Goal: Task Accomplishment & Management: Manage account settings

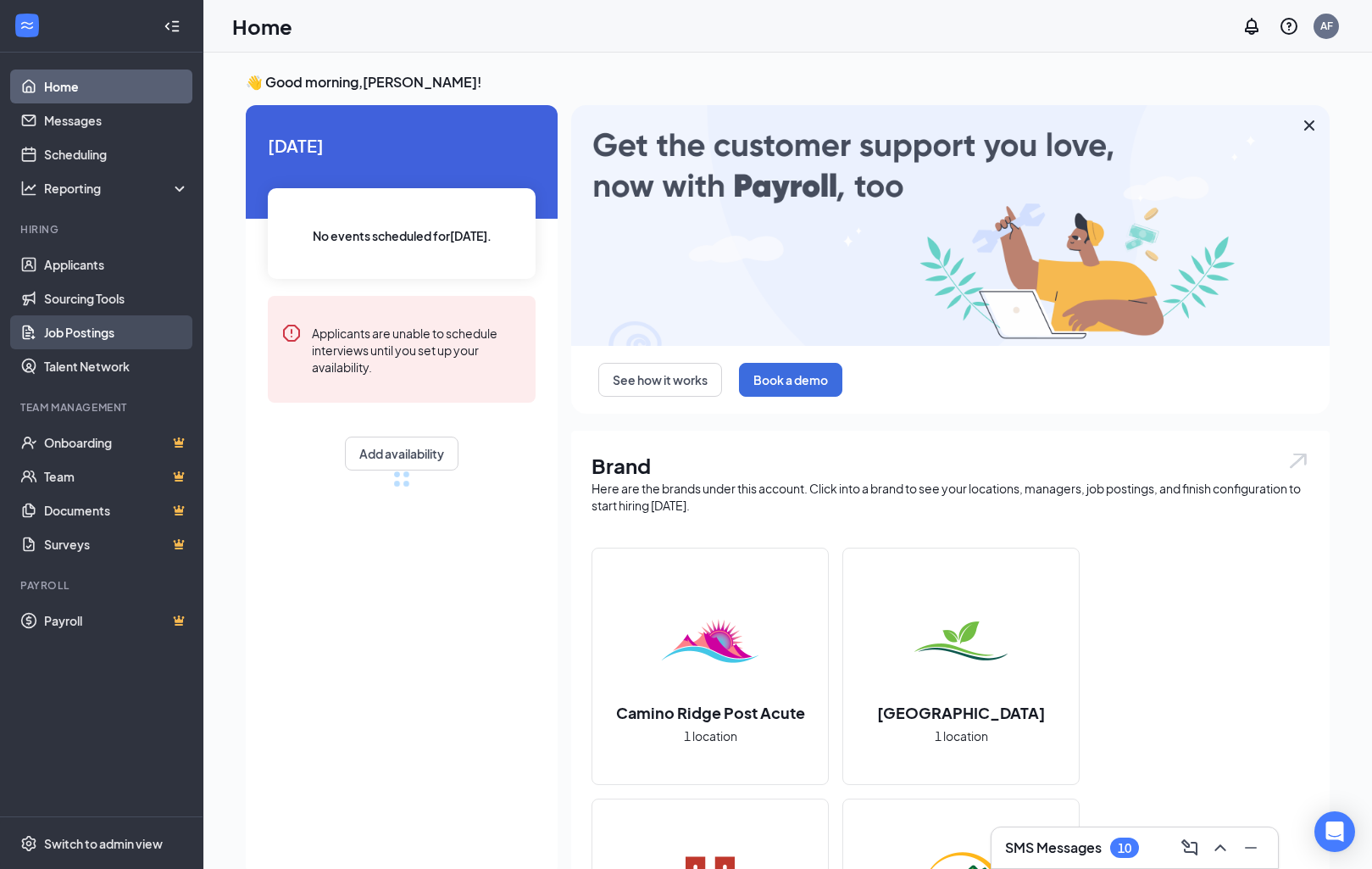
click at [121, 320] on link "Job Postings" at bounding box center [116, 332] width 145 height 34
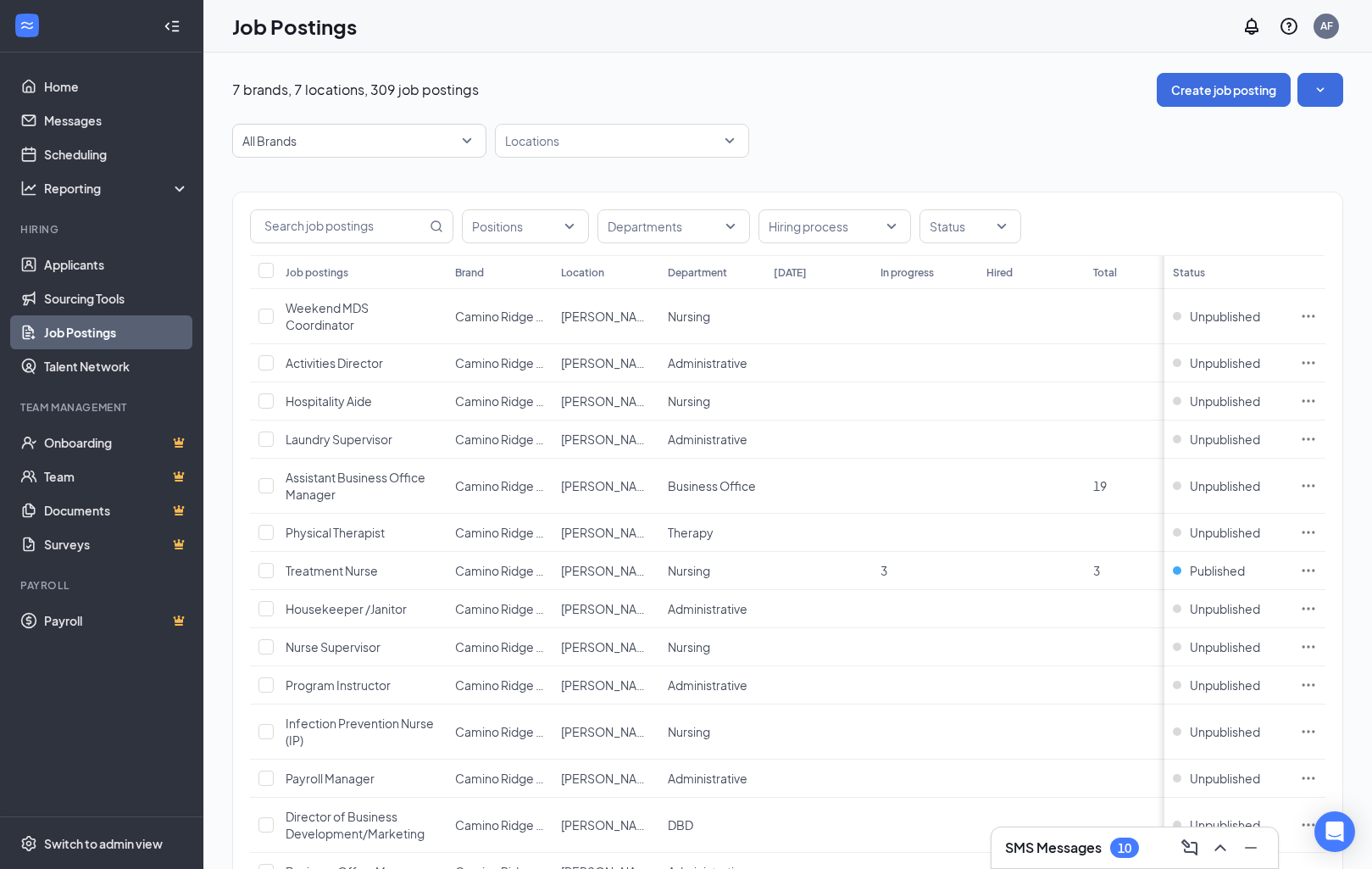
click at [347, 244] on div "Positions Departments Hiring process Status" at bounding box center [787, 224] width 1109 height 63
click at [350, 230] on input "text" at bounding box center [338, 226] width 175 height 32
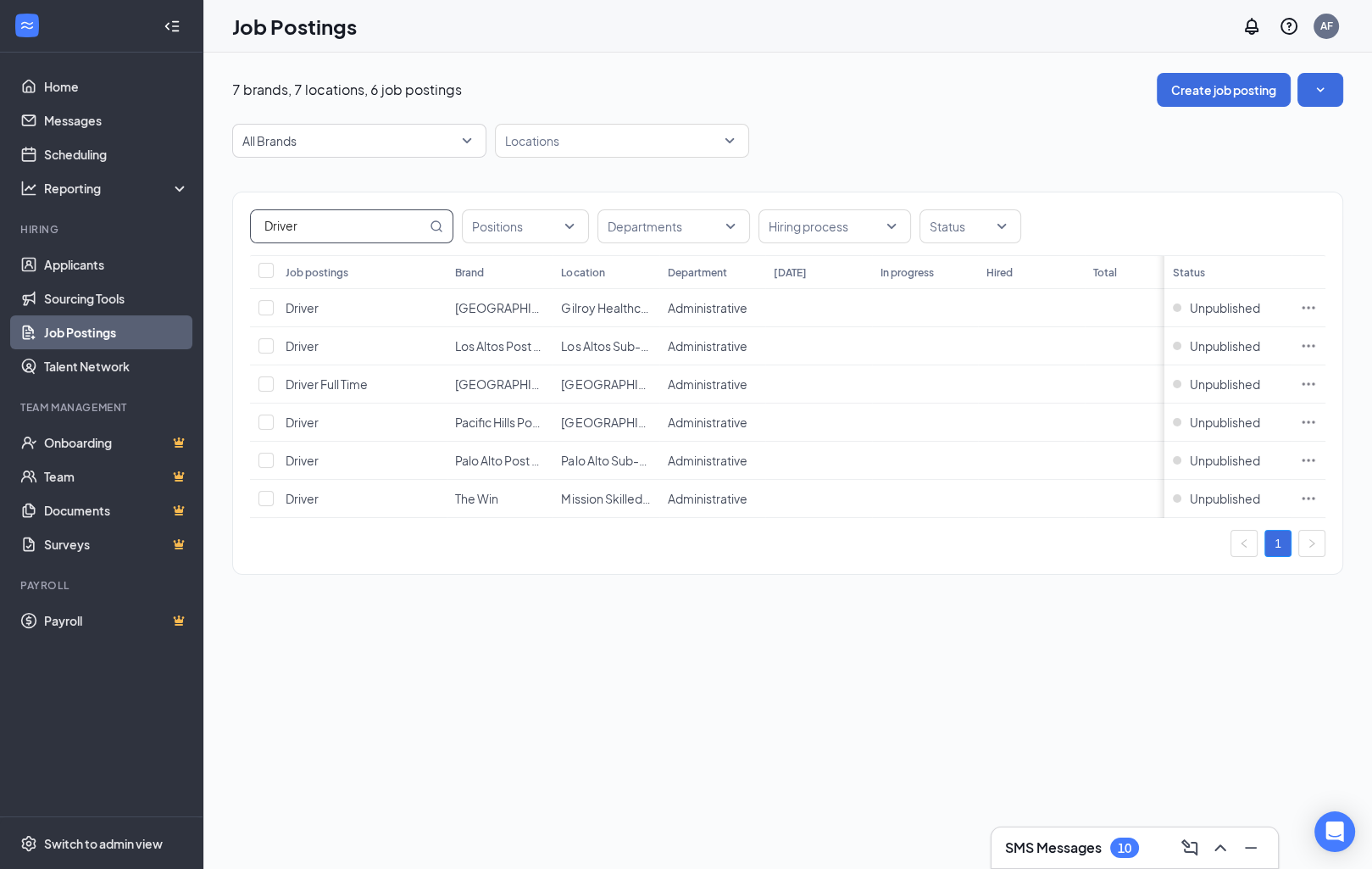
type input "Driver"
drag, startPoint x: 1041, startPoint y: 577, endPoint x: 1299, endPoint y: 385, distance: 321.6
click at [0, 0] on html "Home Messages Scheduling Reporting Hiring Applicants Sourcing Tools Job Posting…" at bounding box center [686, 434] width 1372 height 869
click at [1300, 385] on icon "Ellipses" at bounding box center [1308, 384] width 17 height 17
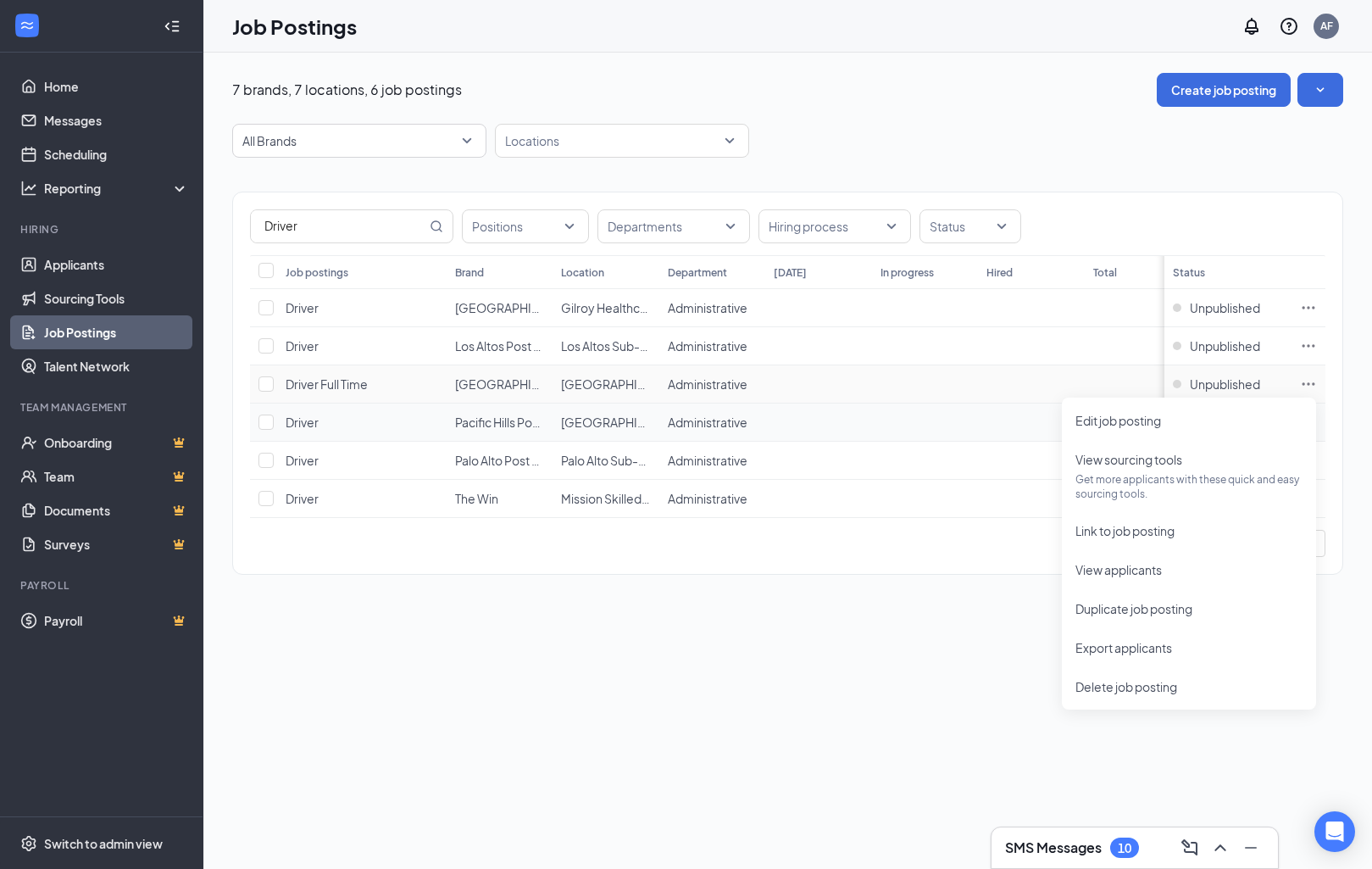
drag, startPoint x: 1299, startPoint y: 385, endPoint x: 1169, endPoint y: 430, distance: 137.6
click at [1169, 430] on td "Unpublished" at bounding box center [1228, 423] width 128 height 38
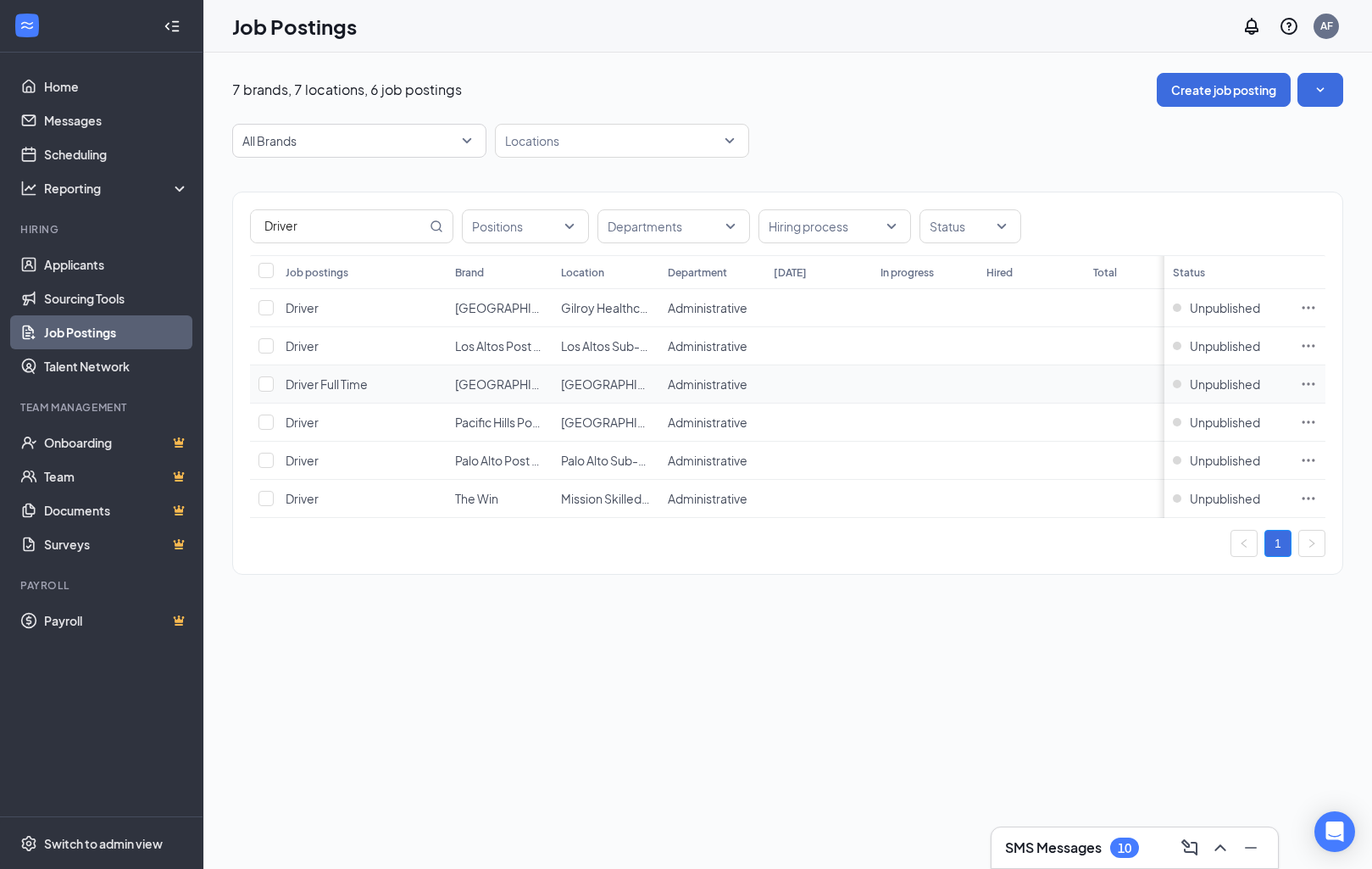
click at [1307, 390] on icon "Ellipses" at bounding box center [1308, 384] width 17 height 17
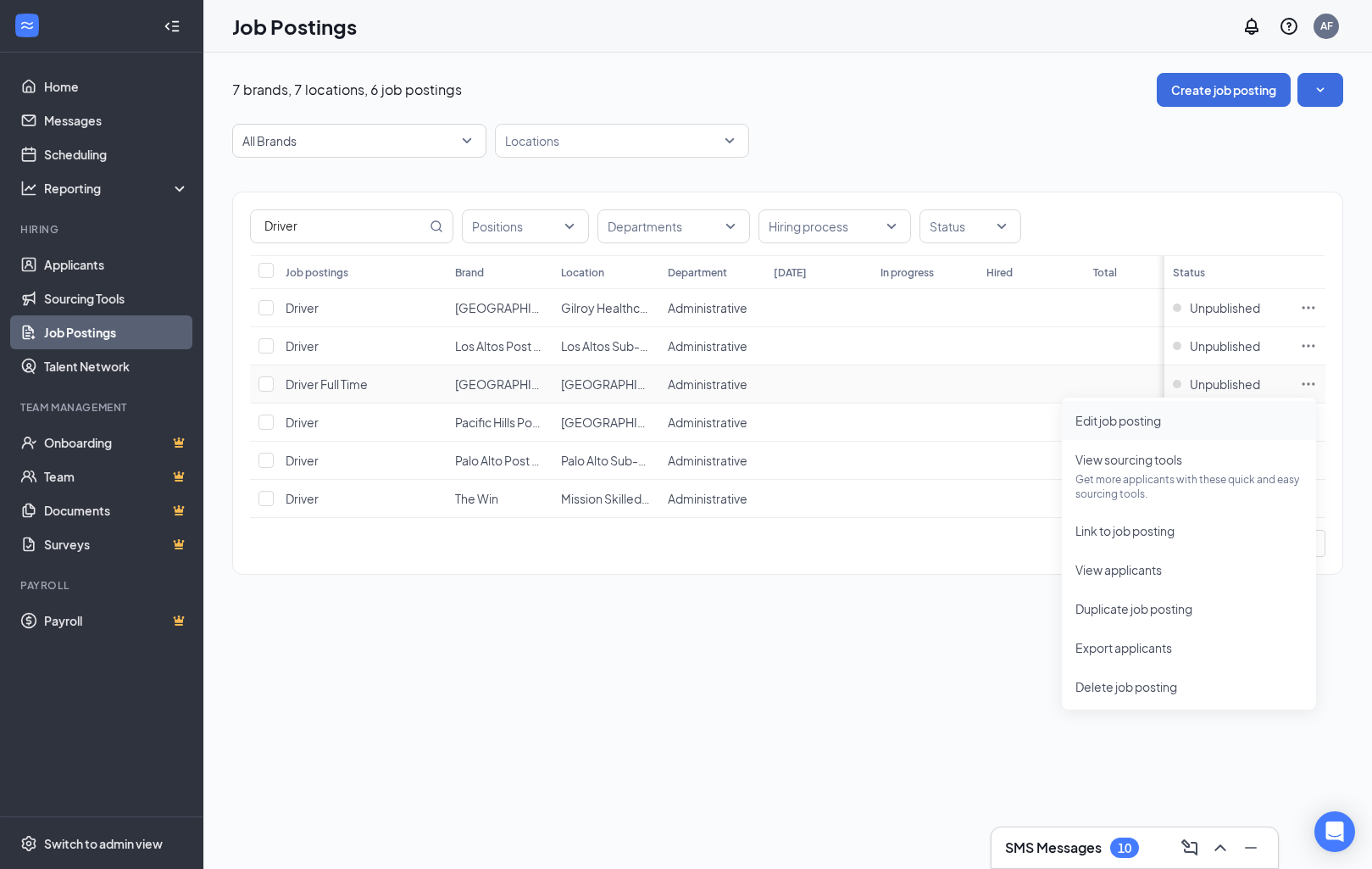
click at [1225, 428] on span "Edit job posting" at bounding box center [1188, 420] width 227 height 19
type input "Driver Full Time"
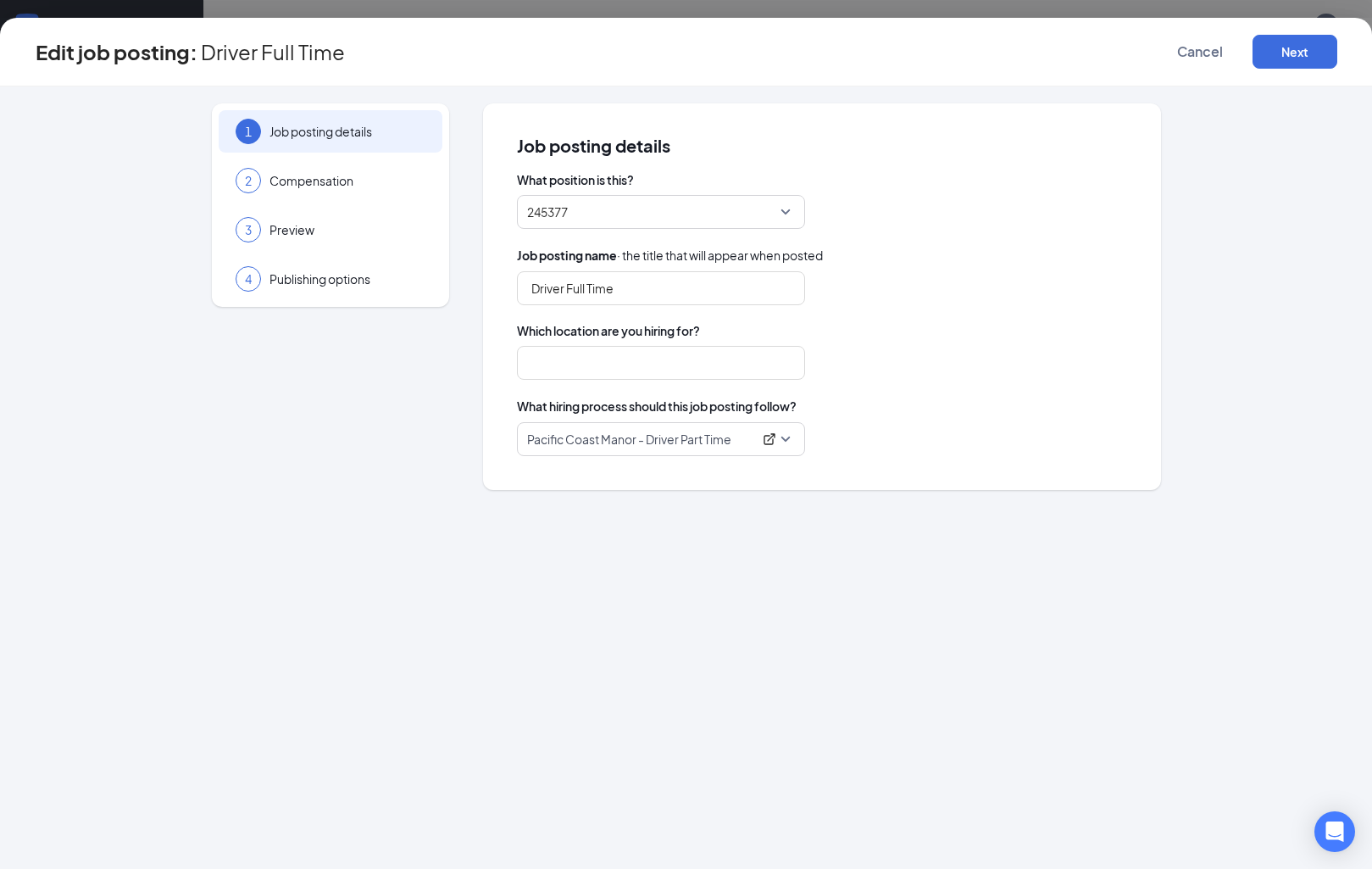
type input "[GEOGRAPHIC_DATA]"
click at [1290, 70] on div "Edit job posting: Driver [DEMOGRAPHIC_DATA] Cancel Next" at bounding box center [686, 52] width 1372 height 69
click at [1299, 56] on button "Next" at bounding box center [1295, 52] width 85 height 34
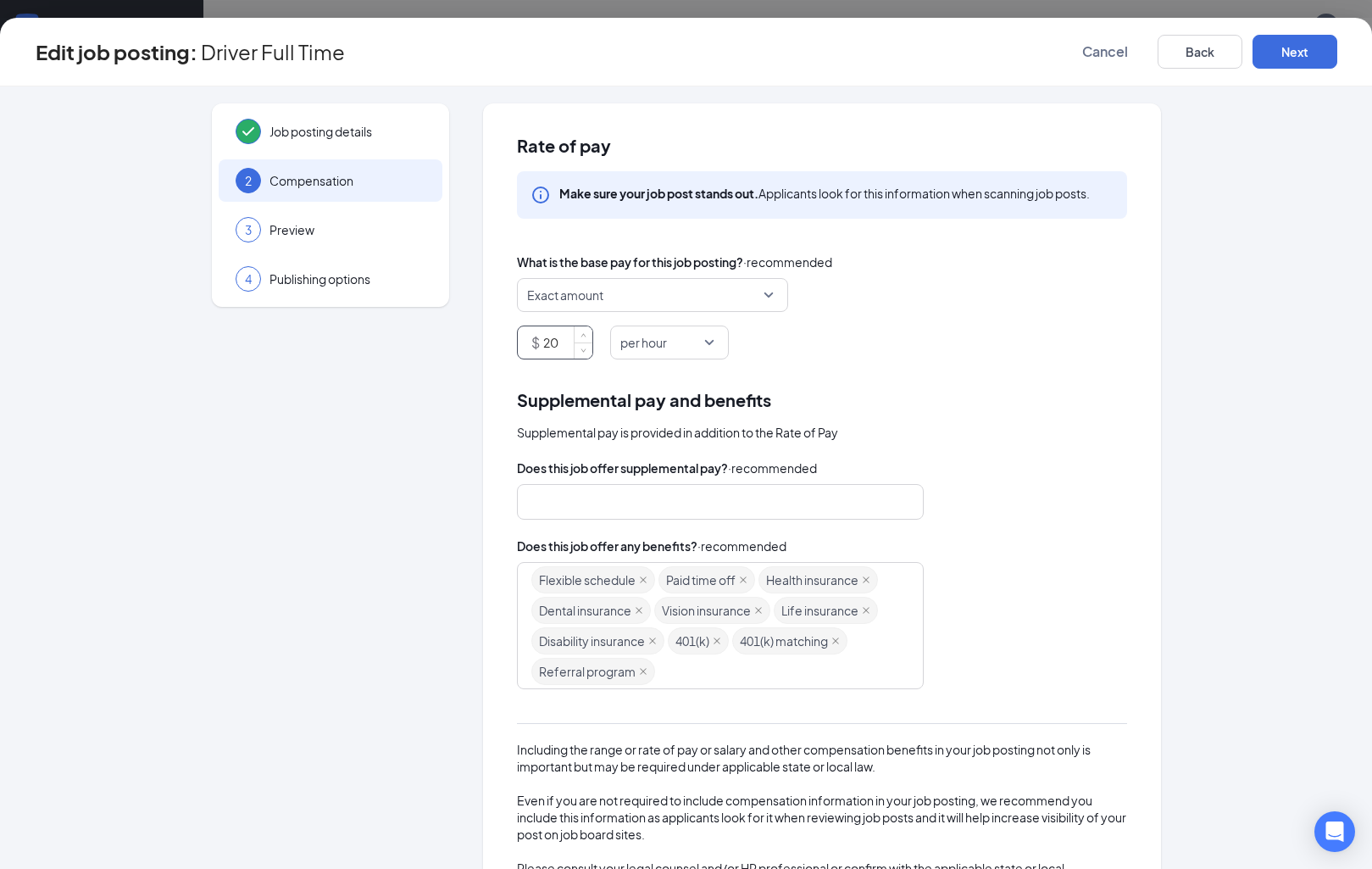
click at [562, 343] on input "20" at bounding box center [568, 343] width 49 height 32
type input "2"
click at [669, 315] on div "Exact amount $ 2 per hour" at bounding box center [822, 319] width 610 height 82
click at [680, 307] on span "Exact amount" at bounding box center [644, 295] width 235 height 32
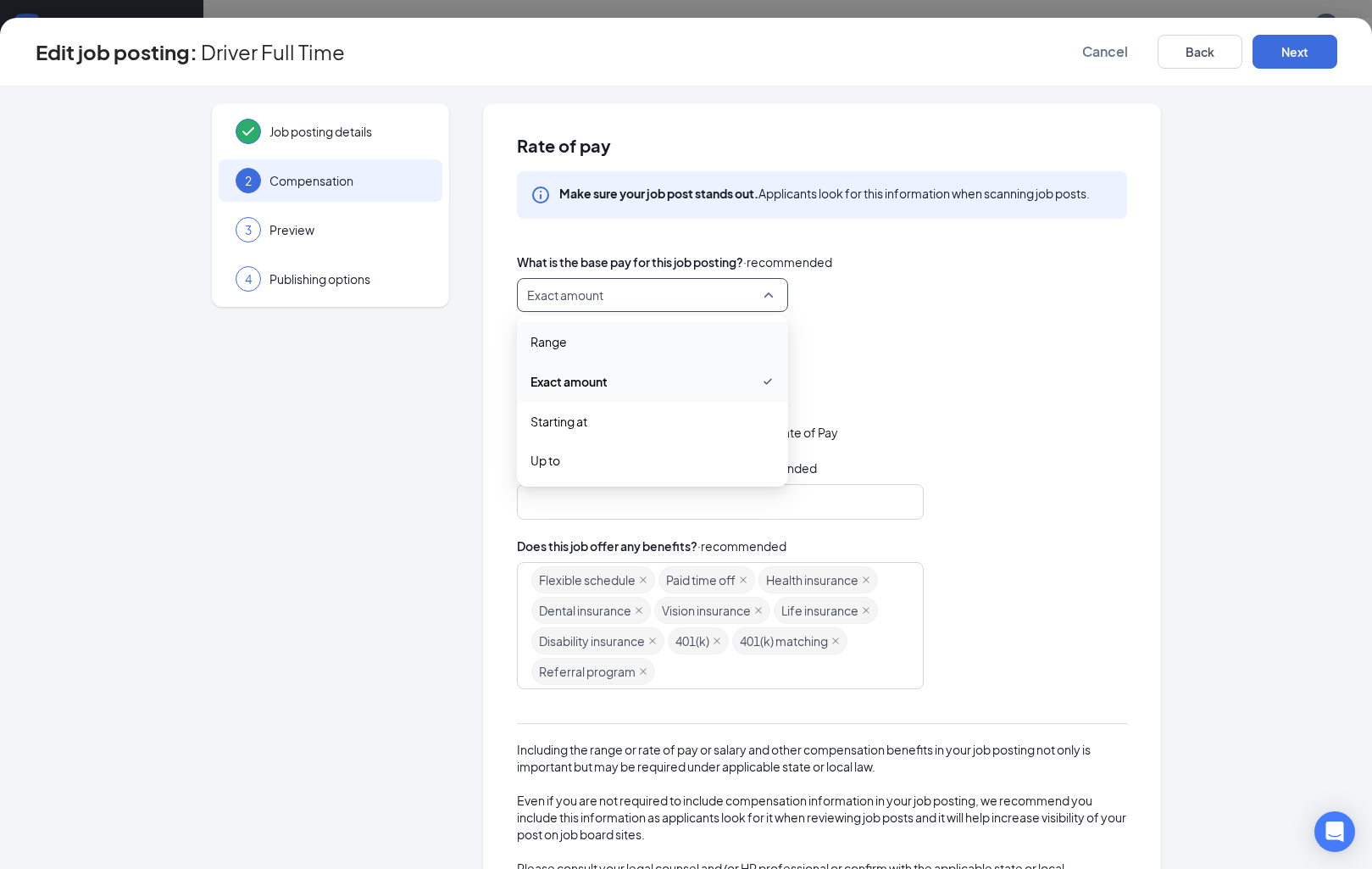
click at [637, 340] on span "Range" at bounding box center [652, 342] width 244 height 19
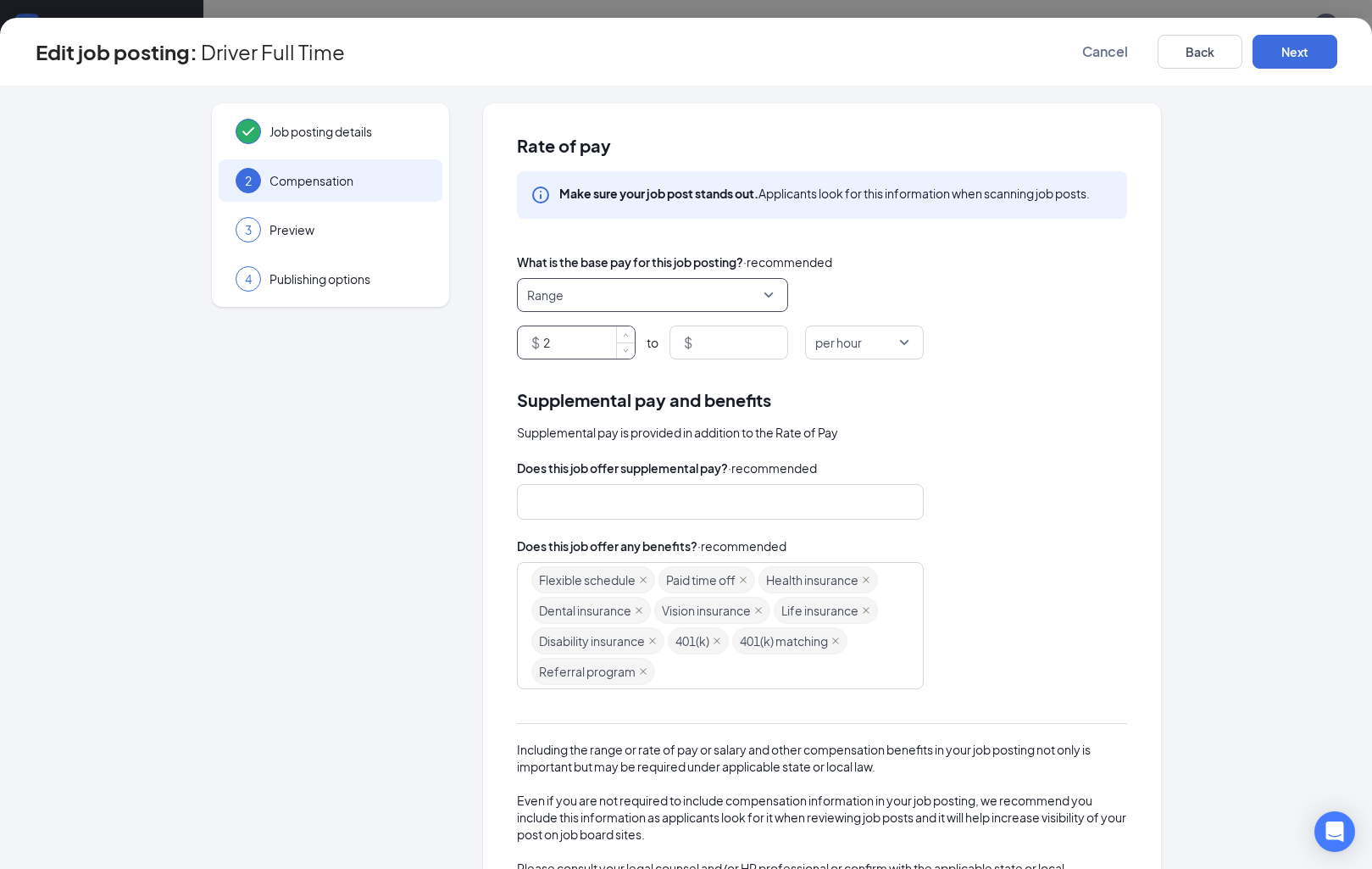
click at [592, 347] on input "2" at bounding box center [589, 343] width 92 height 32
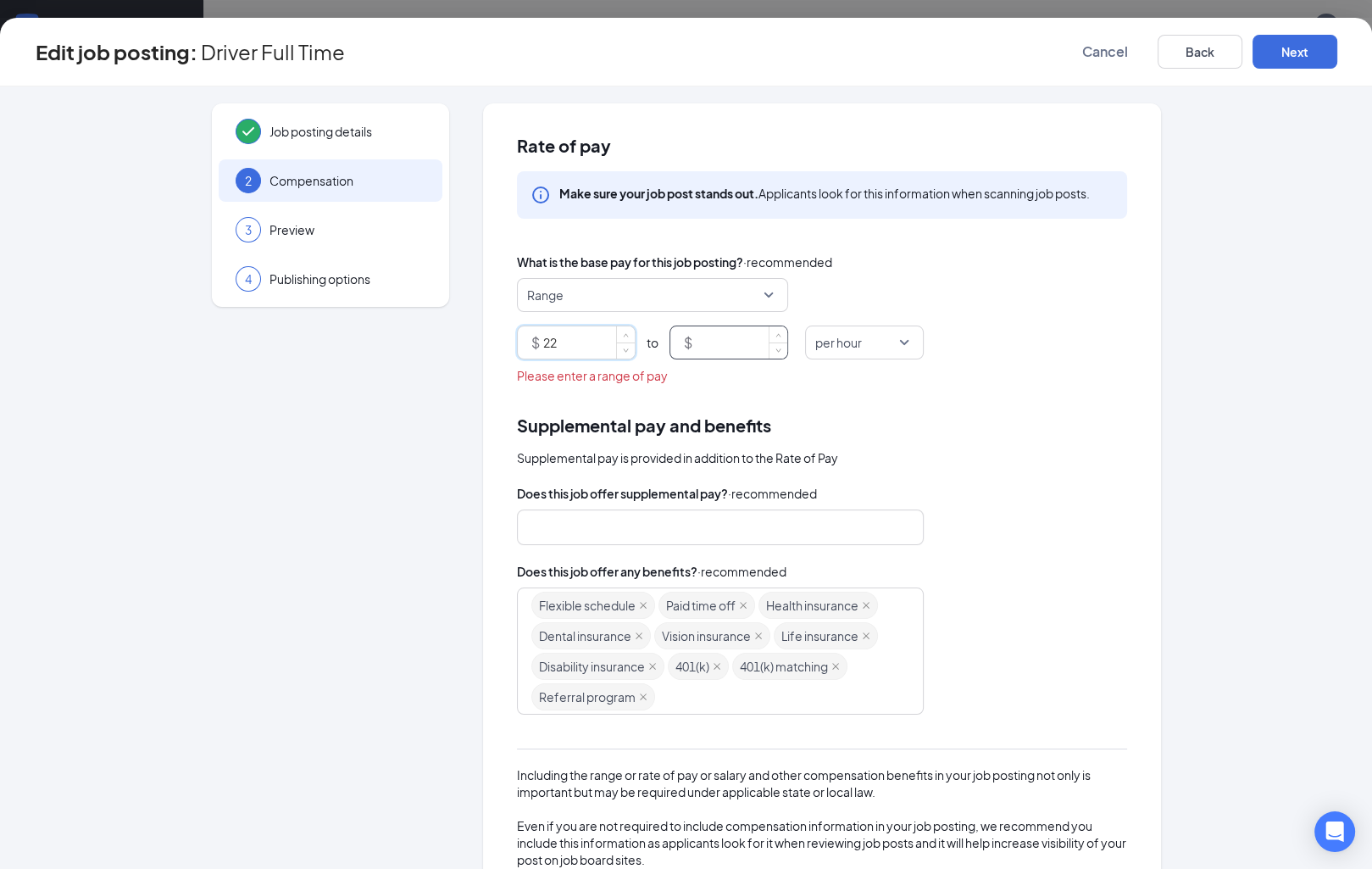
type input "22"
click at [708, 347] on input at bounding box center [741, 343] width 92 height 32
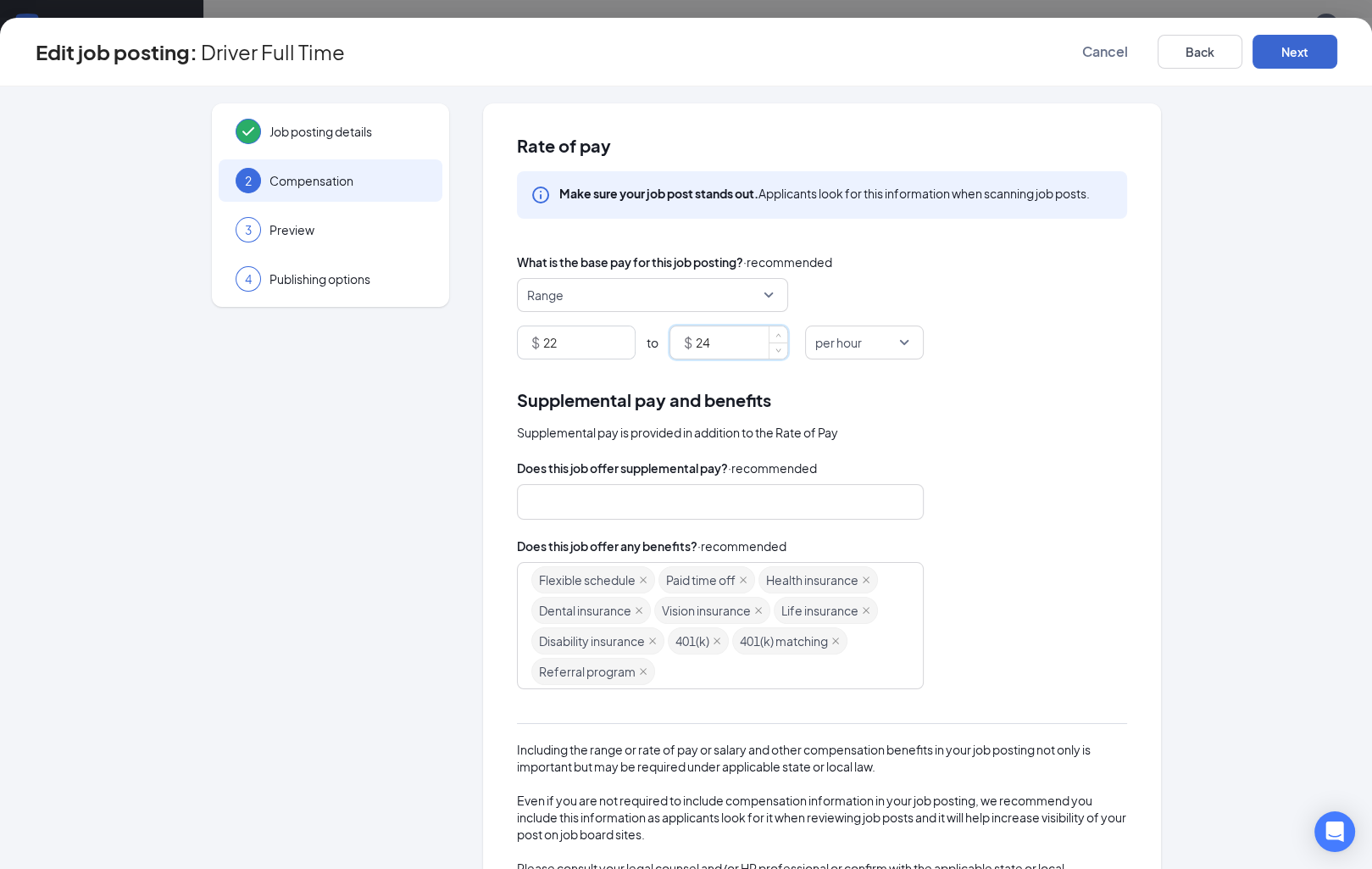
type input "24"
click at [1309, 63] on button "Next" at bounding box center [1295, 52] width 85 height 34
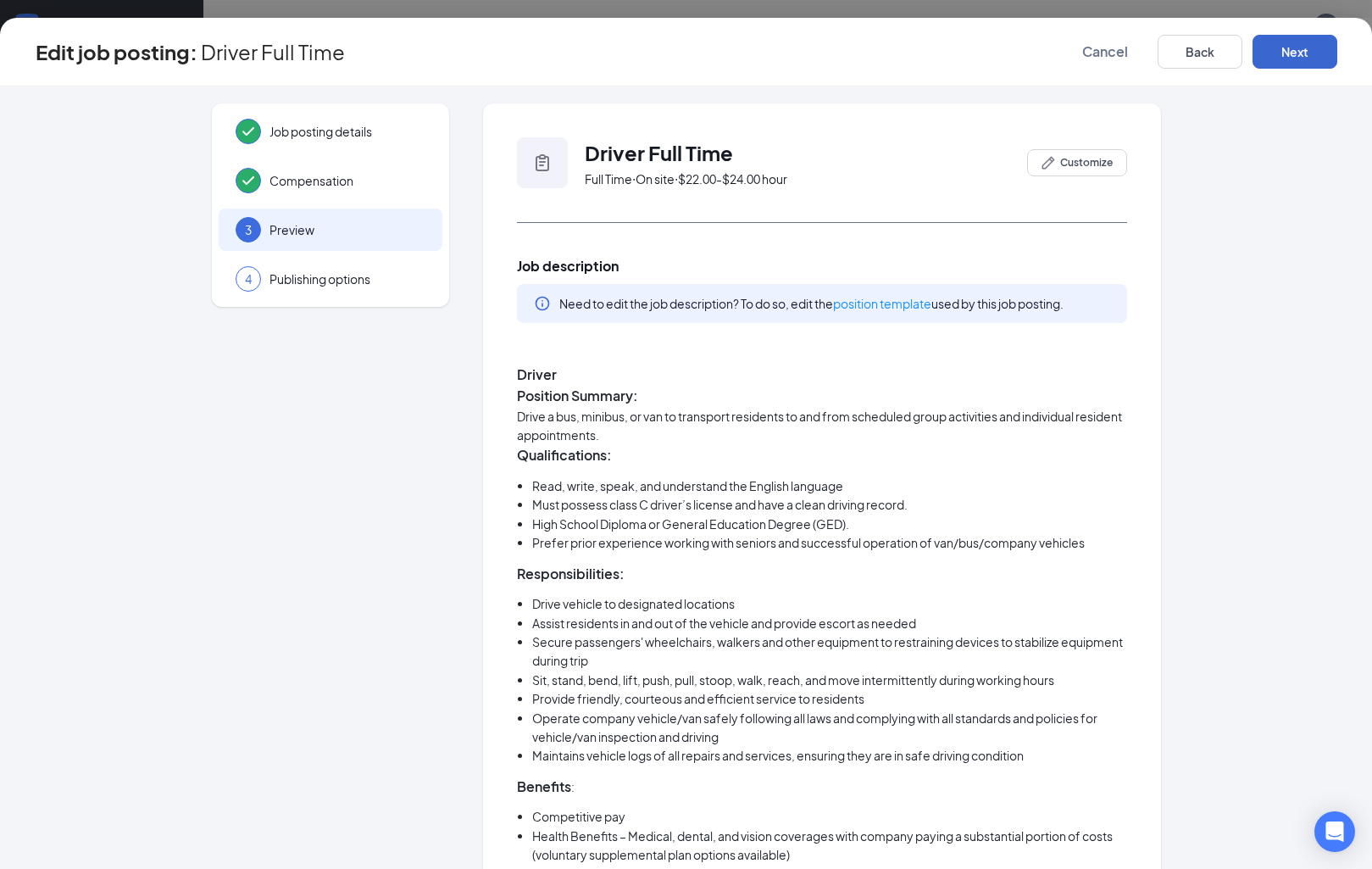
click at [1309, 63] on button "Next" at bounding box center [1295, 52] width 85 height 34
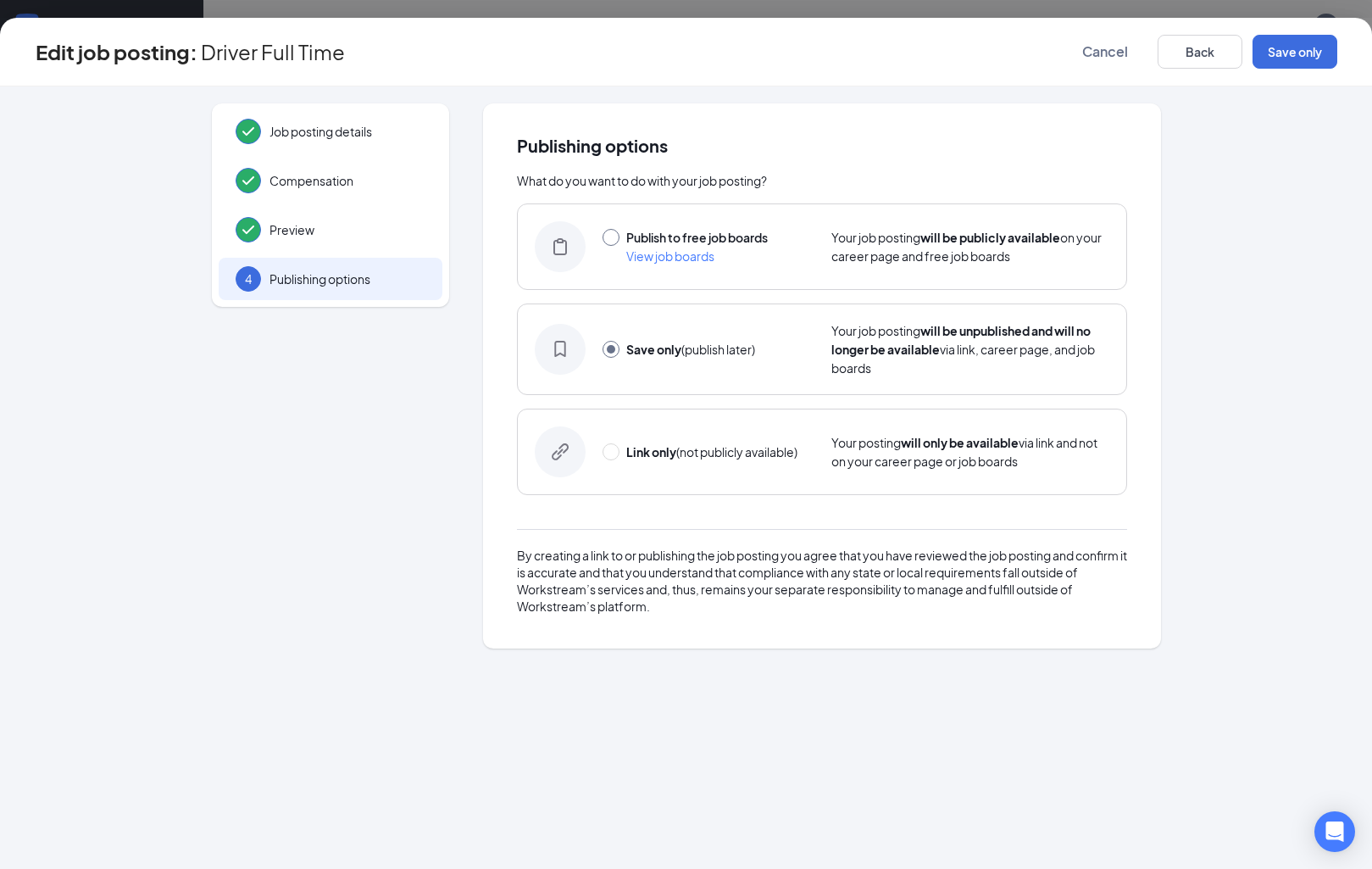
click at [617, 232] on span at bounding box center [611, 237] width 17 height 17
click at [617, 232] on input "radio" at bounding box center [611, 237] width 17 height 17
radio input "true"
radio input "false"
click at [620, 321] on div "Save only (publish later) Your job posting will be unpublished and will no long…" at bounding box center [822, 349] width 610 height 92
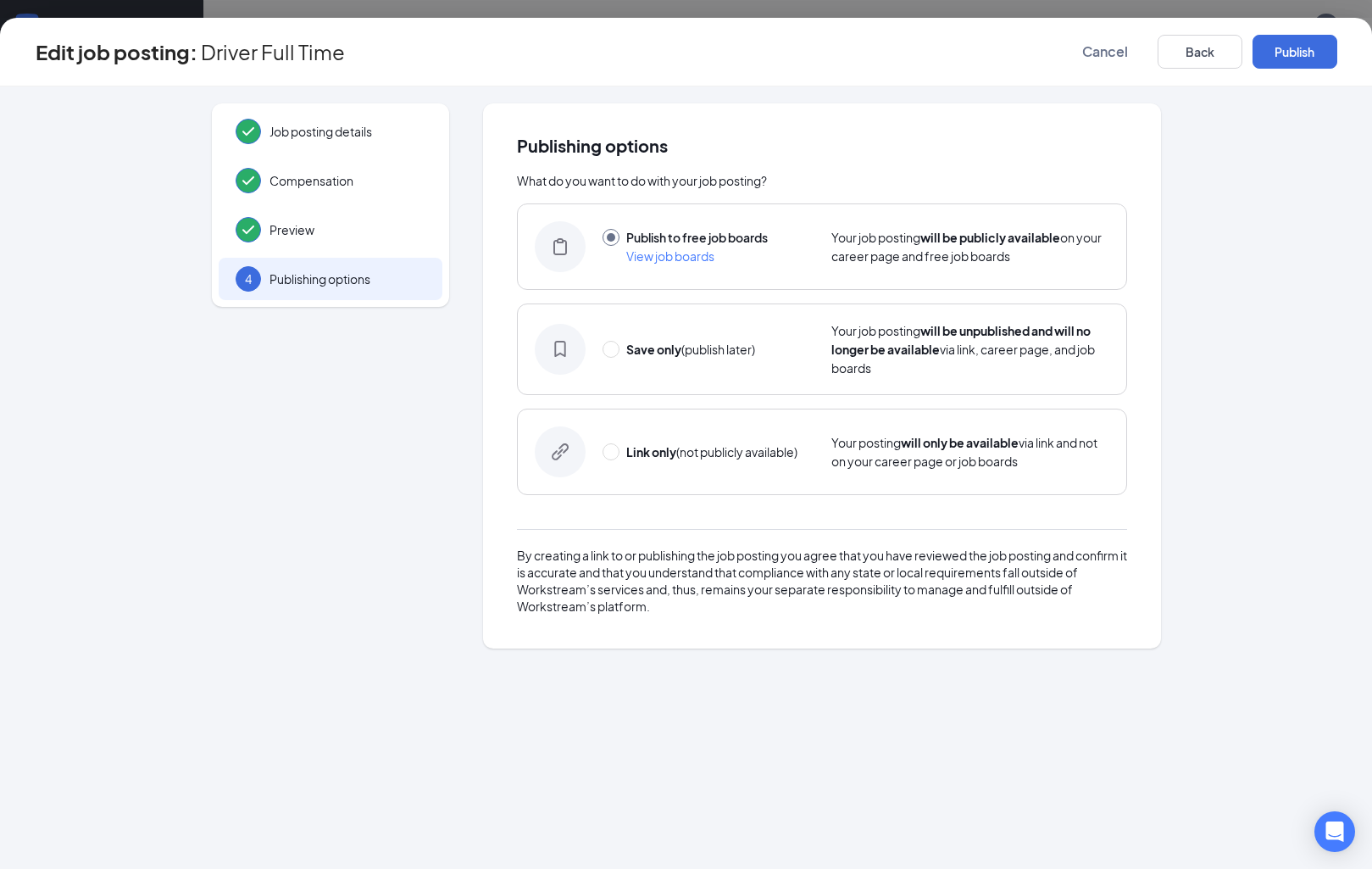
radio input "false"
radio input "true"
click at [615, 241] on span at bounding box center [611, 237] width 17 height 17
click at [615, 241] on input "radio" at bounding box center [611, 237] width 17 height 17
radio input "true"
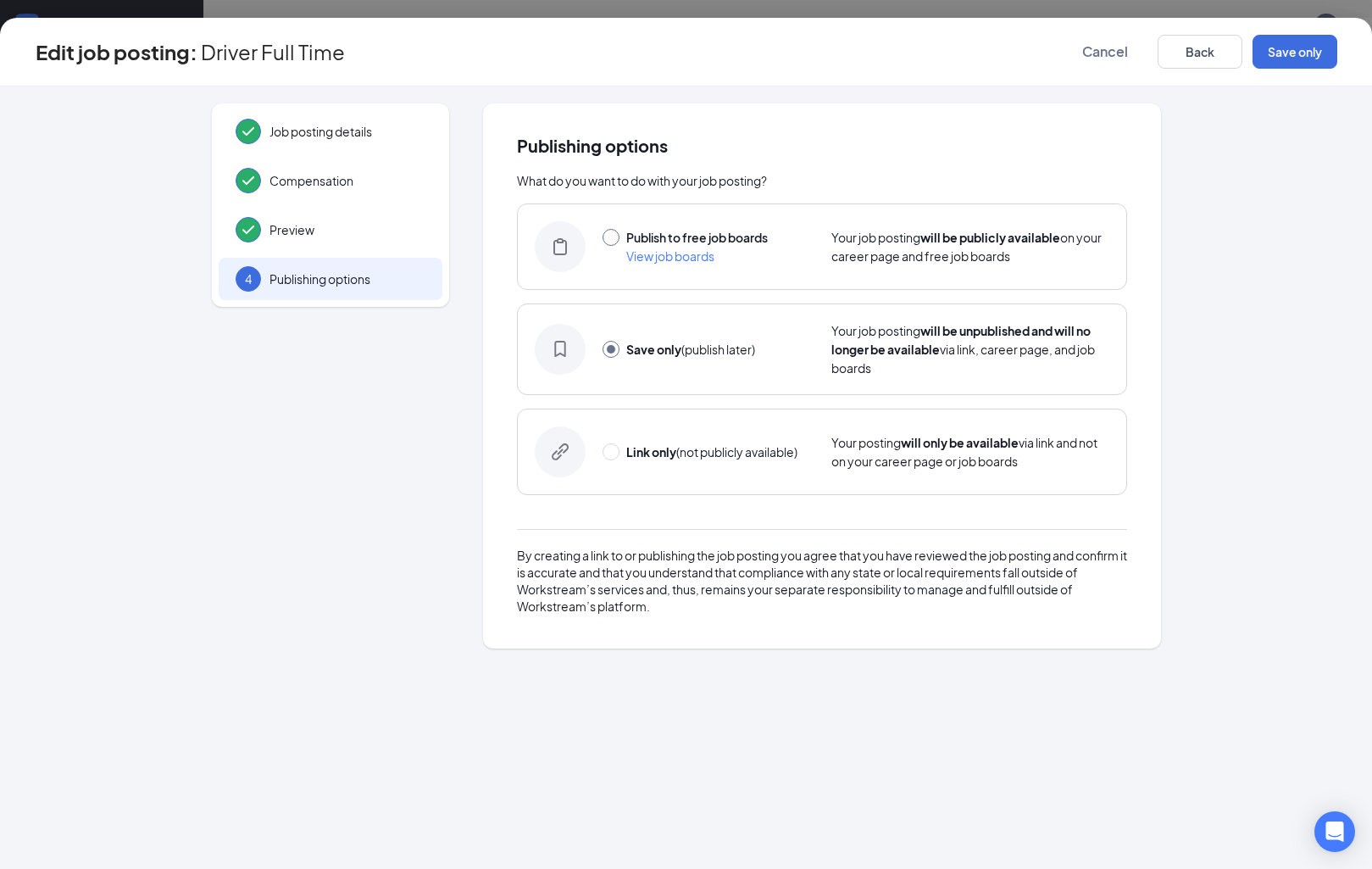
radio input "false"
click at [1315, 58] on button "Publish" at bounding box center [1295, 52] width 85 height 34
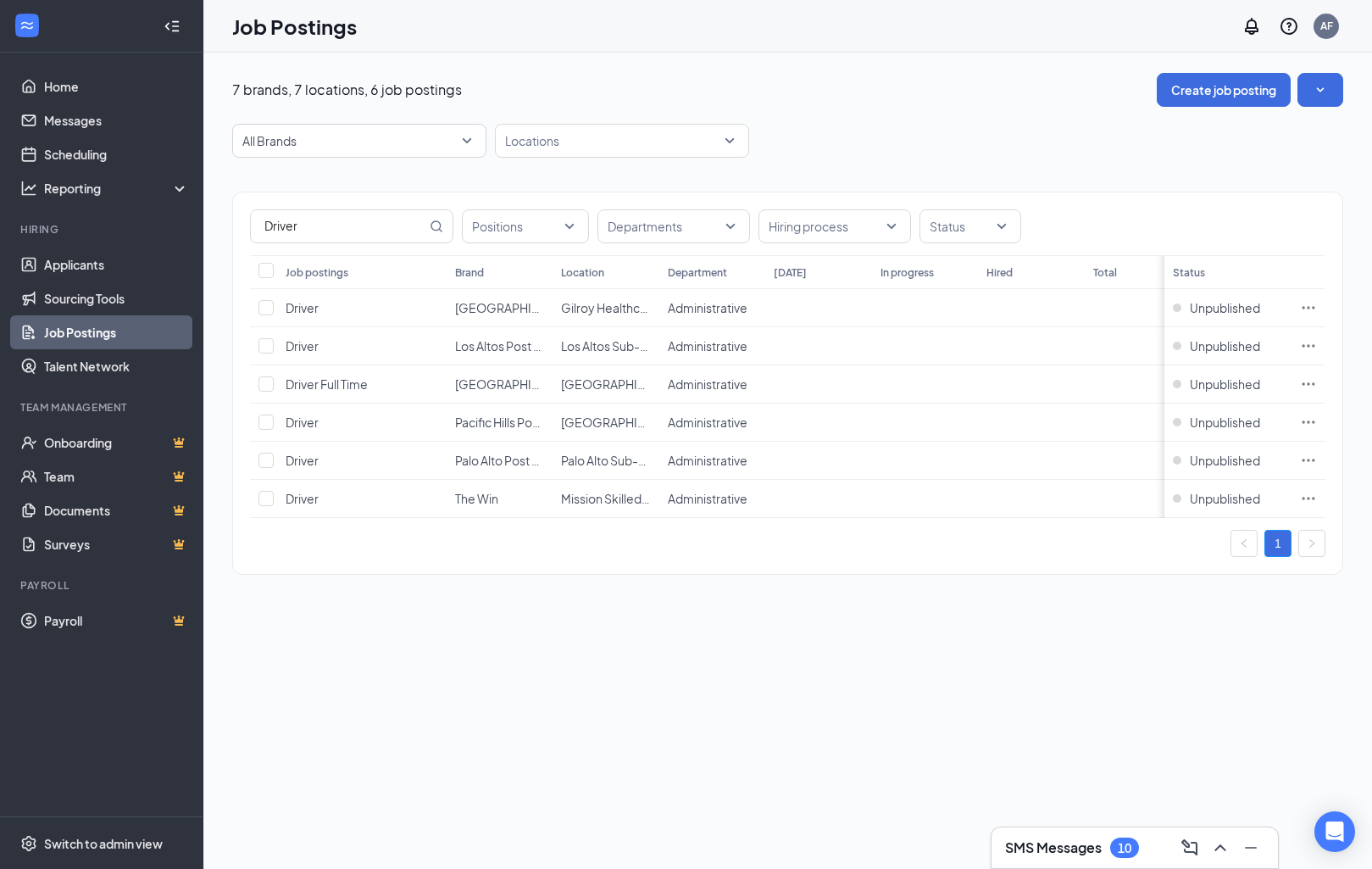
scroll to position [106, 0]
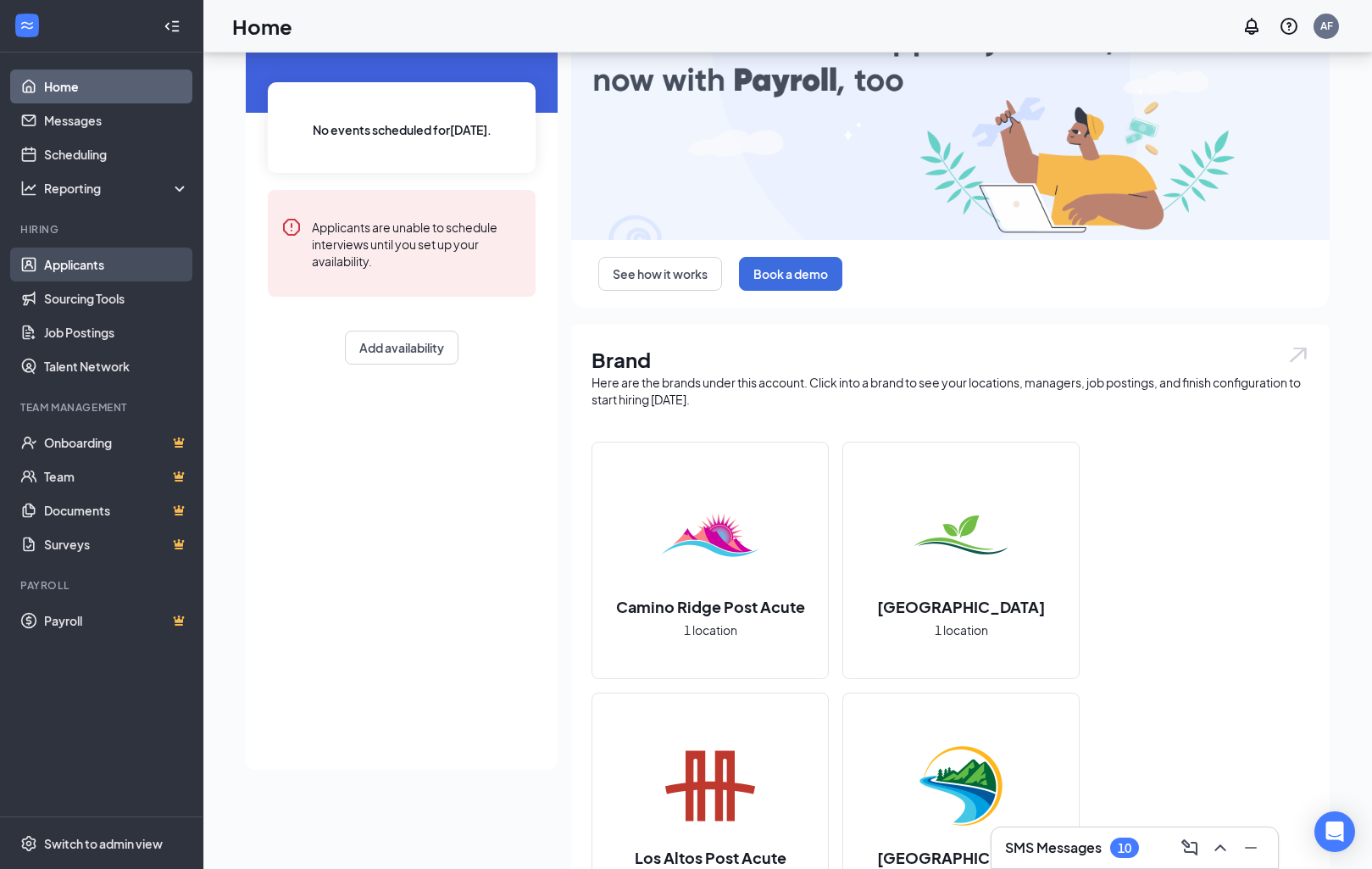
click at [143, 256] on link "Applicants" at bounding box center [116, 264] width 145 height 34
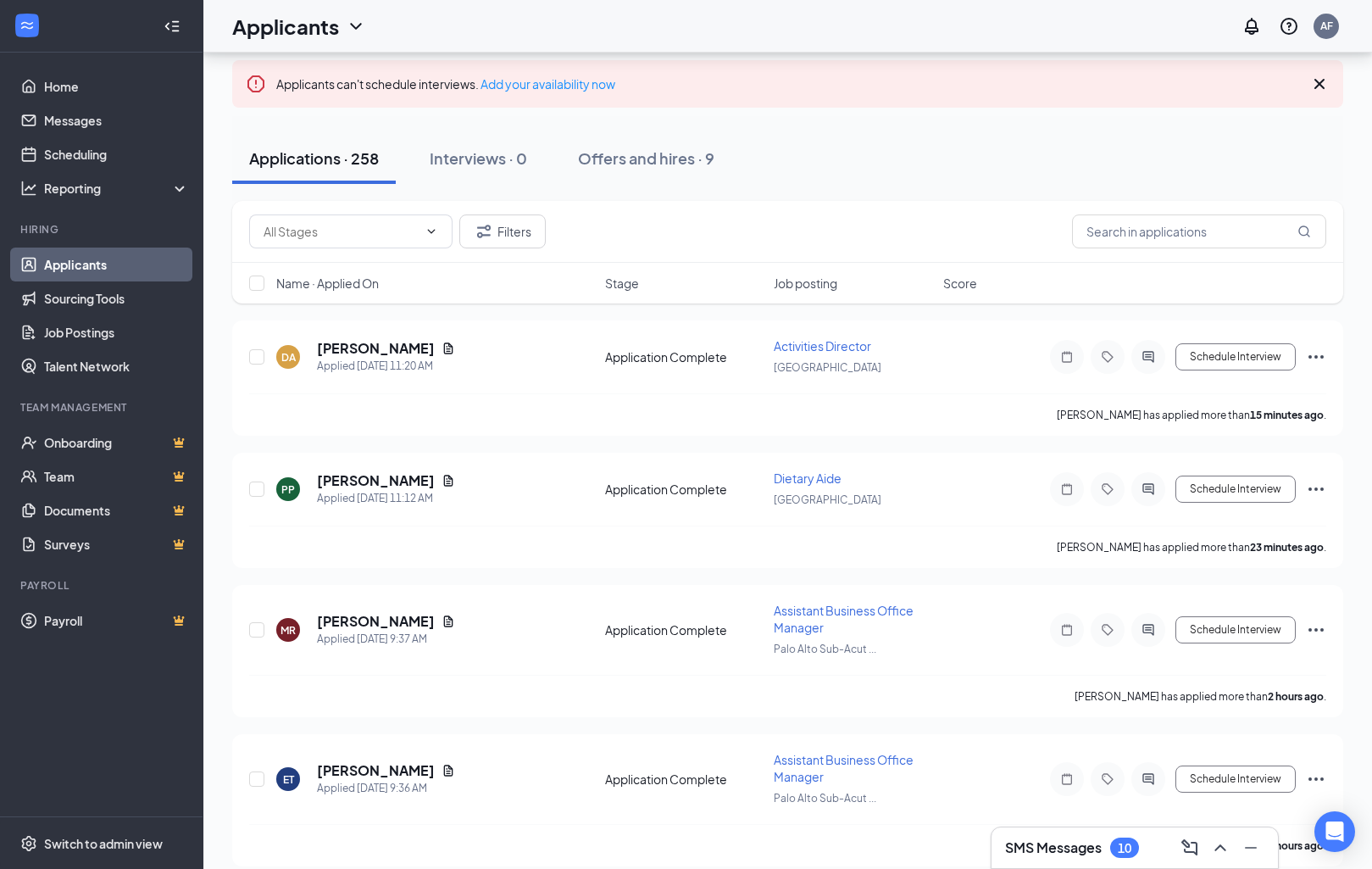
click at [1185, 250] on div "Filters" at bounding box center [787, 231] width 1111 height 62
click at [1181, 232] on input "text" at bounding box center [1199, 231] width 254 height 34
click at [57, 336] on link "Job Postings" at bounding box center [116, 332] width 145 height 34
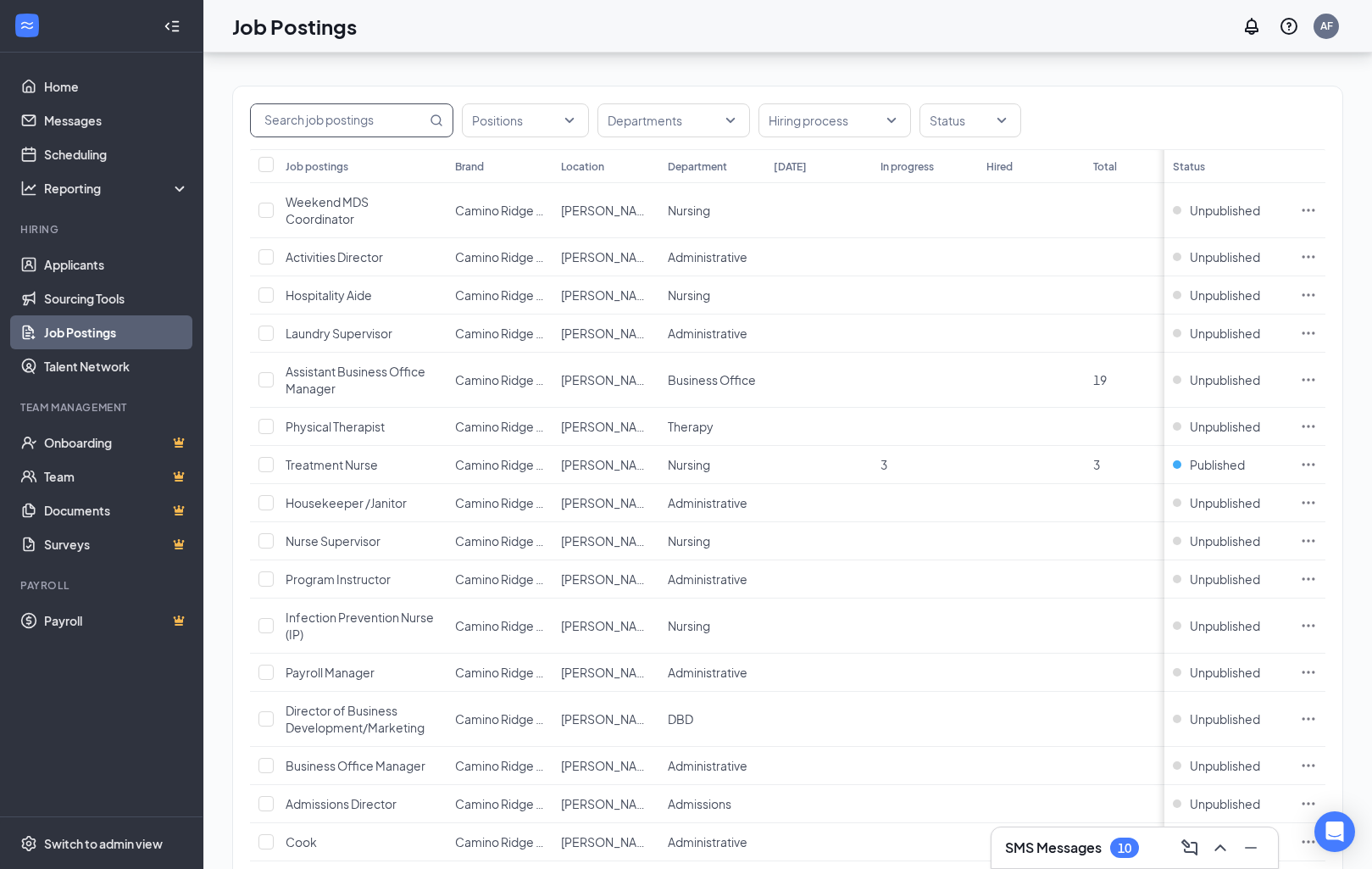
click at [327, 114] on input "text" at bounding box center [338, 121] width 175 height 32
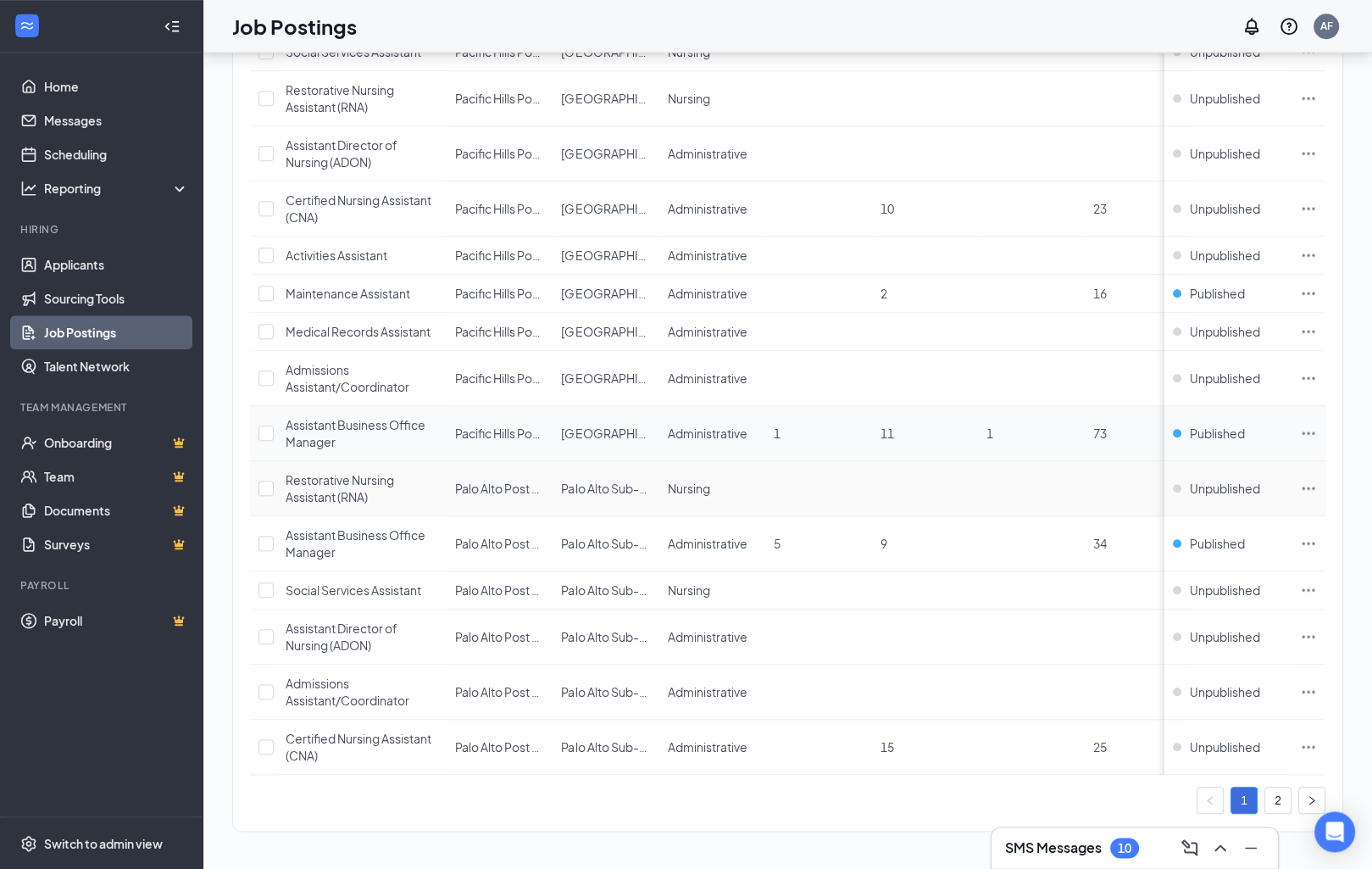
scroll to position [2030, 0]
type input "Assistan"
click at [1301, 441] on icon "Ellipses" at bounding box center [1308, 433] width 17 height 17
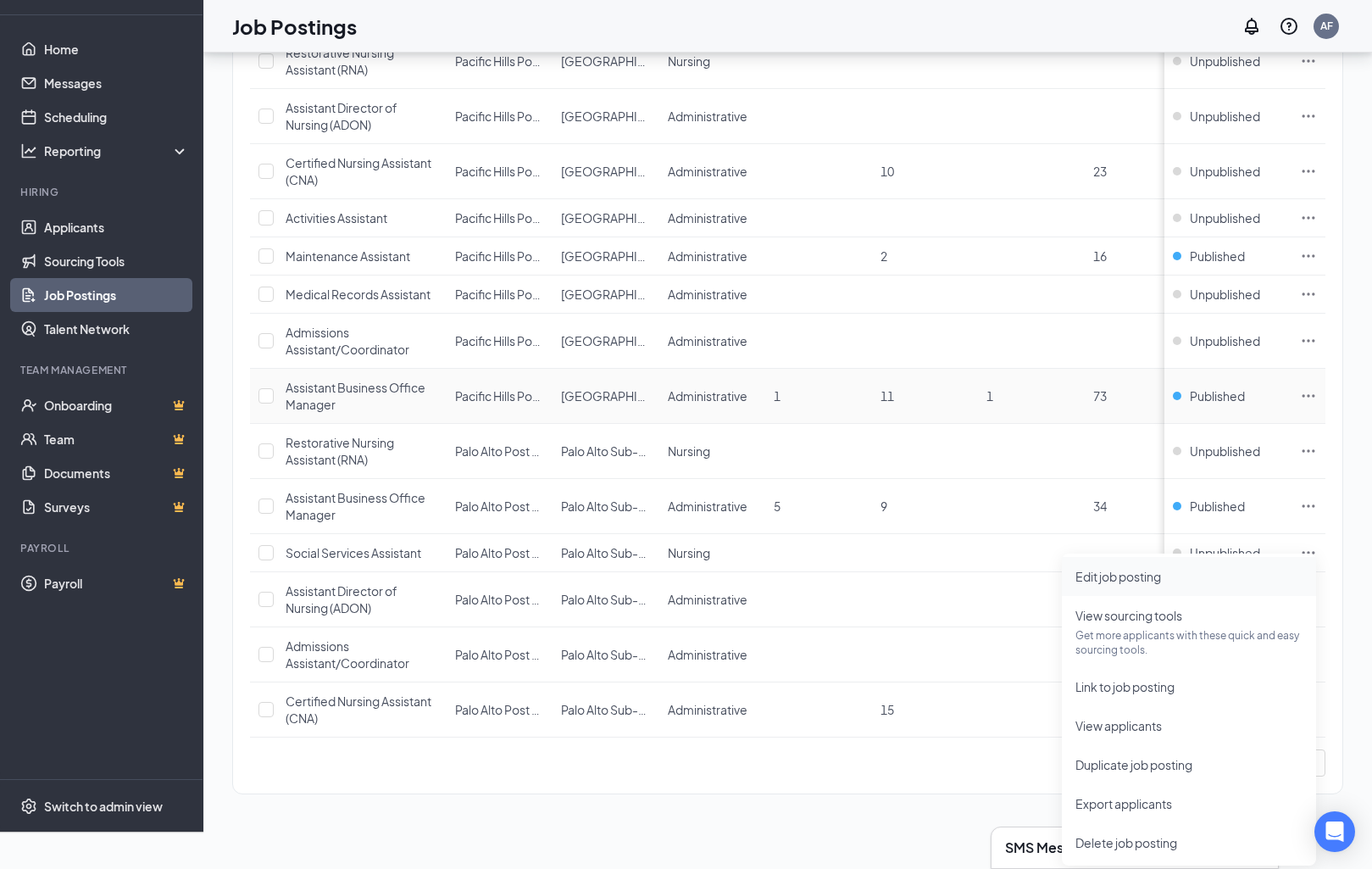
click at [1197, 571] on span "Edit job posting" at bounding box center [1188, 576] width 227 height 19
type input "Assistant Business Office Manager"
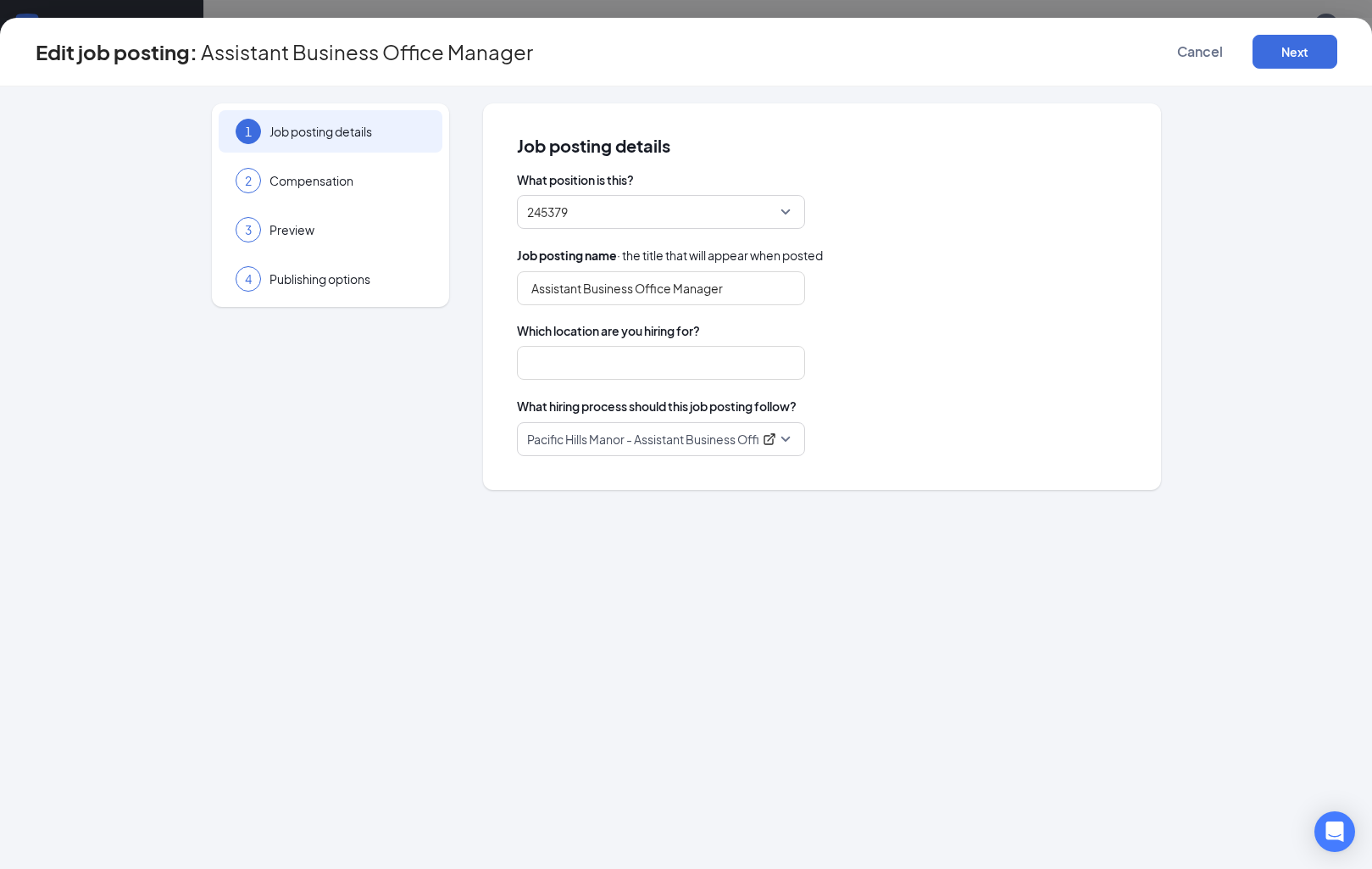
type input "[GEOGRAPHIC_DATA]"
click at [1302, 49] on button "Next" at bounding box center [1295, 52] width 85 height 34
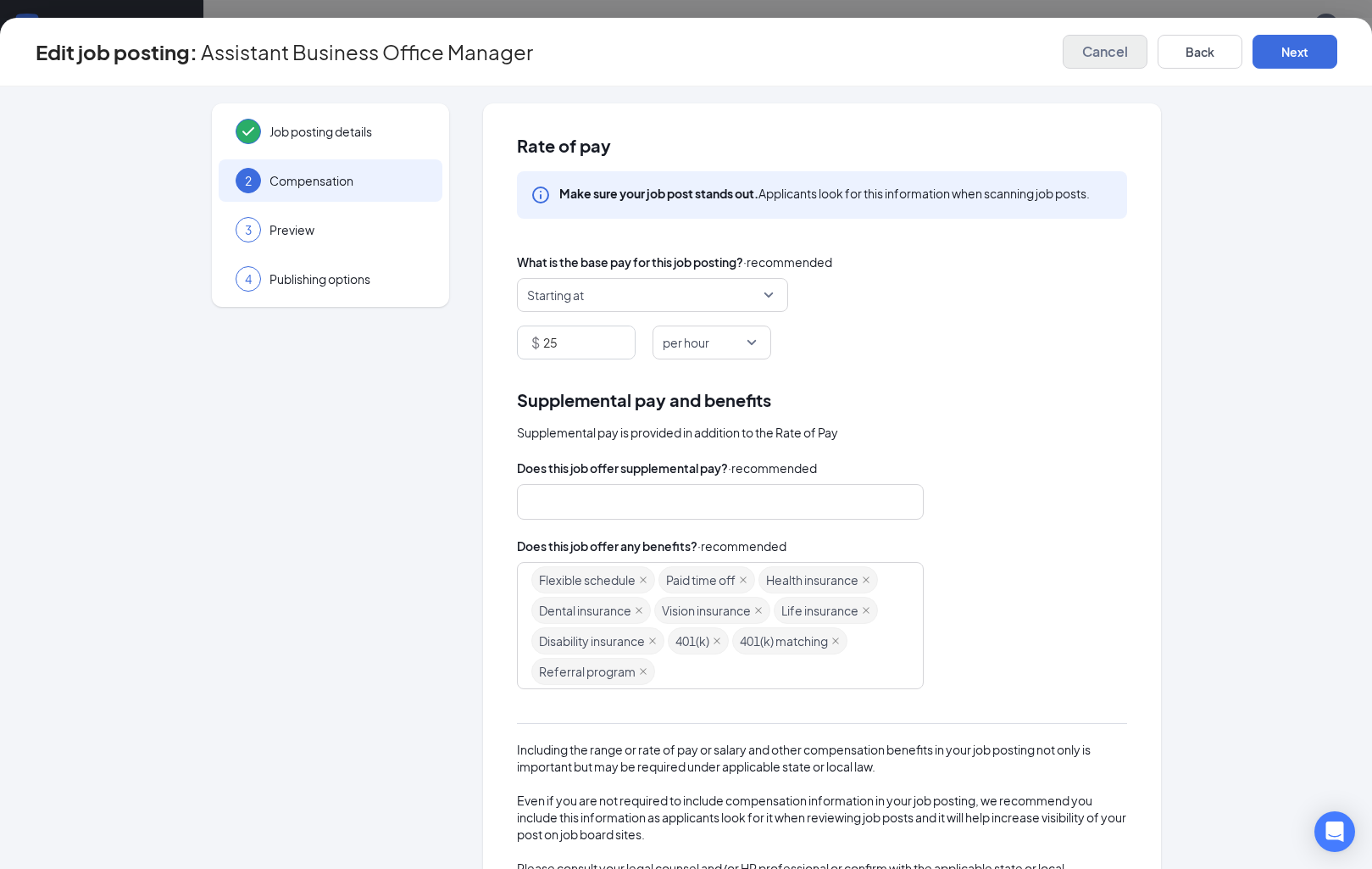
click at [1090, 44] on span "Cancel" at bounding box center [1105, 52] width 46 height 17
